Goal: Task Accomplishment & Management: Use online tool/utility

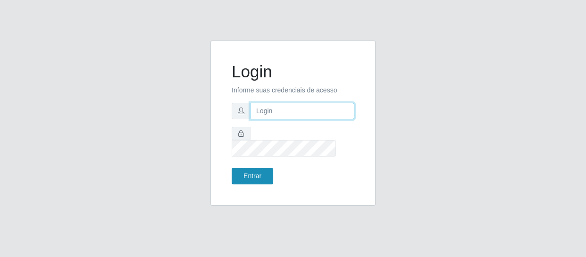
type input "[EMAIL_ADDRESS][DOMAIN_NAME]"
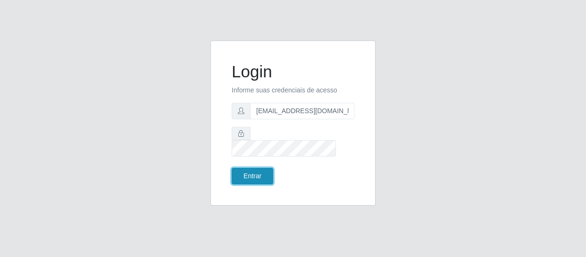
click at [256, 169] on button "Entrar" at bounding box center [252, 176] width 41 height 17
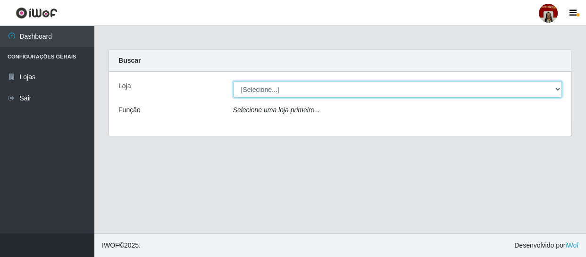
click at [552, 87] on select "[Selecione...] Mar Vermelho - Loja 04" at bounding box center [397, 89] width 329 height 17
select select "251"
click at [233, 81] on select "[Selecione...] Mar Vermelho - Loja 04" at bounding box center [397, 89] width 329 height 17
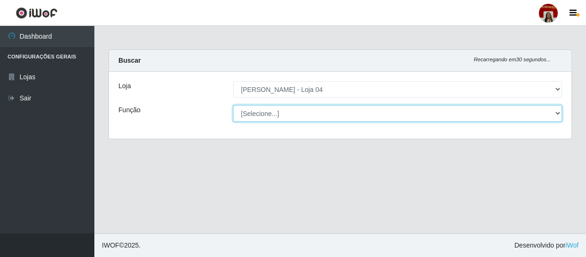
click at [554, 105] on select "[Selecione...] ASG ASG + ASG ++ Auxiliar de Depósito Auxiliar de Depósito + Aux…" at bounding box center [397, 113] width 329 height 17
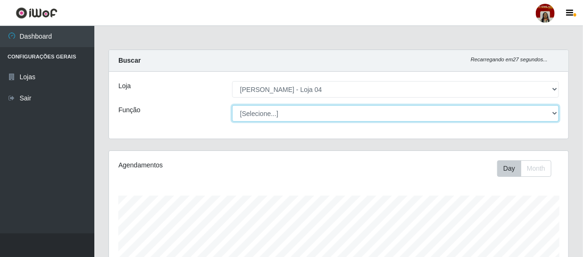
scroll to position [196, 459]
select select "22"
click at [232, 105] on select "[Selecione...] ASG ASG + ASG ++ Auxiliar de Depósito Auxiliar de Depósito + Aux…" at bounding box center [395, 113] width 327 height 17
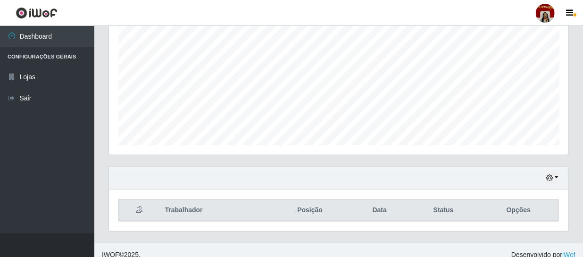
scroll to position [201, 0]
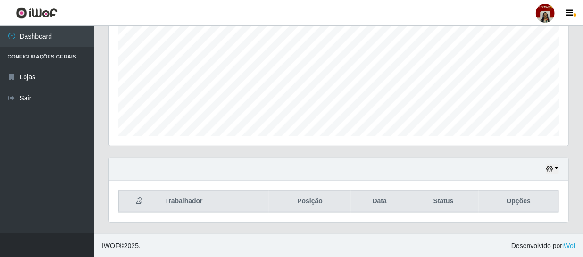
drag, startPoint x: 393, startPoint y: 212, endPoint x: 399, endPoint y: 209, distance: 7.0
click at [395, 213] on div "Trabalhador Posição Data Status Opções" at bounding box center [338, 201] width 459 height 41
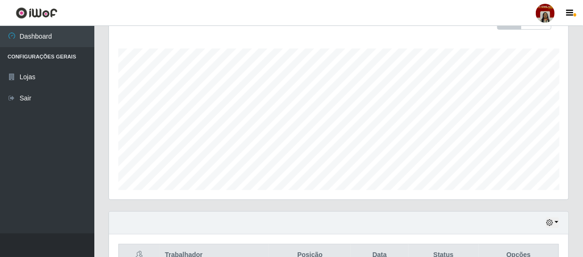
scroll to position [29, 0]
